Goal: Transaction & Acquisition: Book appointment/travel/reservation

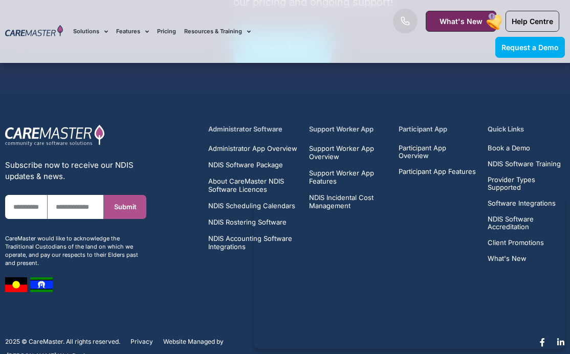
scroll to position [6693, 0]
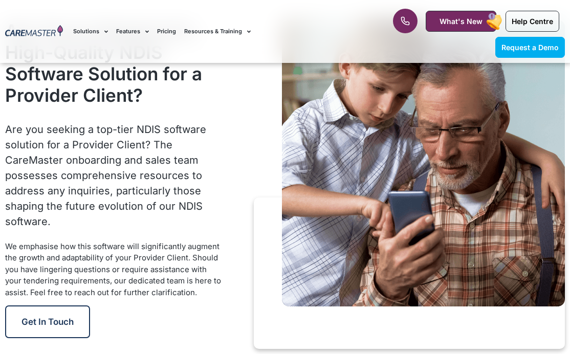
scroll to position [1502, 0]
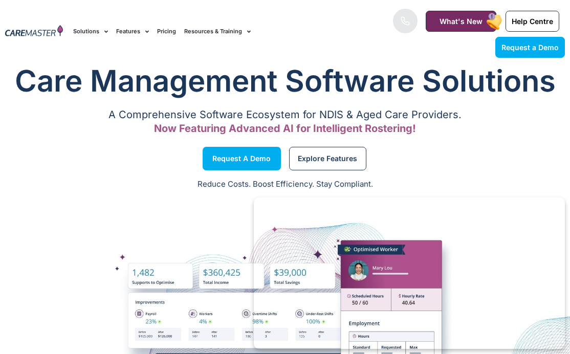
scroll to position [8, 0]
click at [520, 45] on span "Request a Demo" at bounding box center [529, 47] width 57 height 9
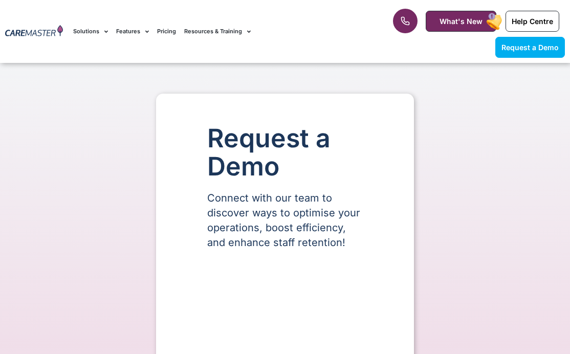
scroll to position [480, 0]
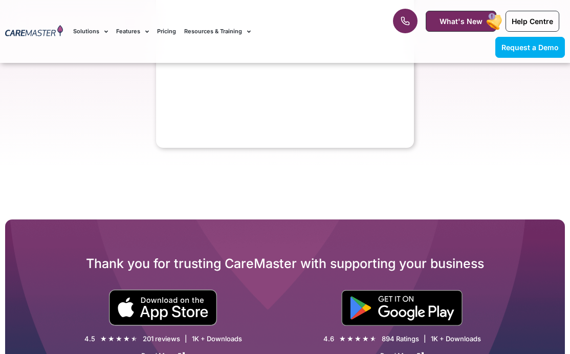
select select "**"
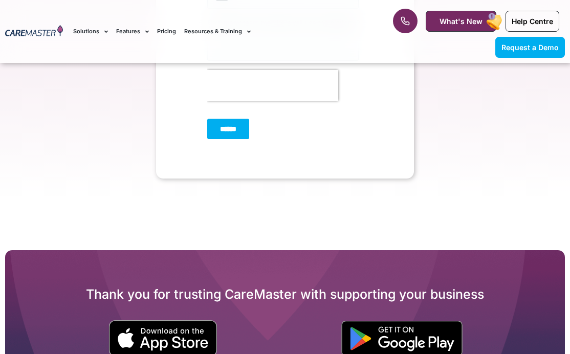
scroll to position [503, 0]
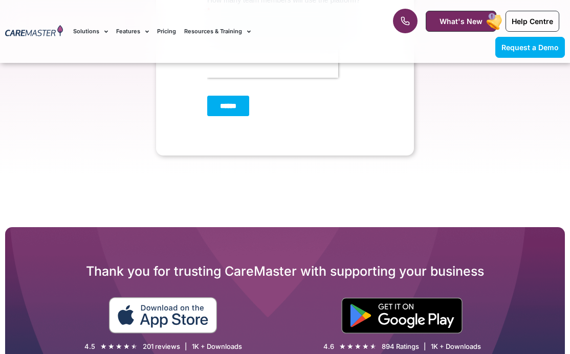
click at [142, 322] on img at bounding box center [162, 315] width 109 height 36
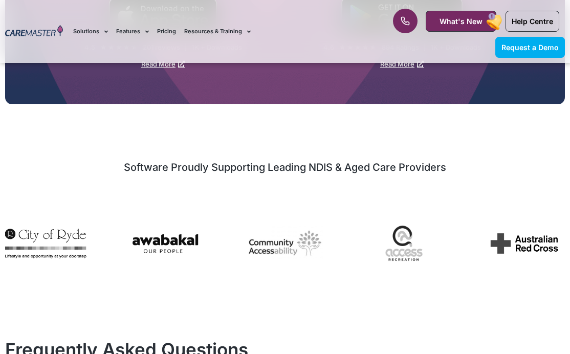
scroll to position [803, 0]
